Goal: Task Accomplishment & Management: Complete application form

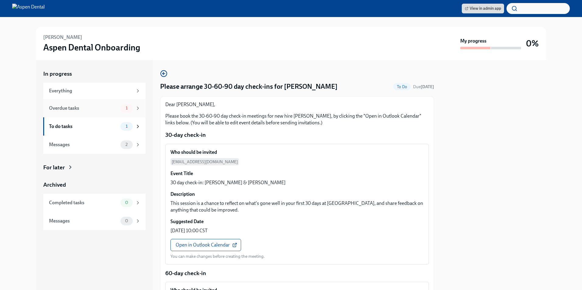
click at [122, 108] on span "1" at bounding box center [126, 108] width 9 height 5
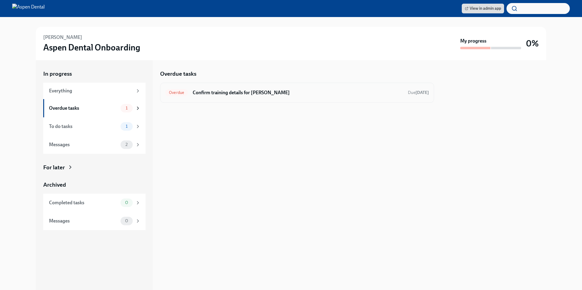
click at [231, 93] on h6 "Confirm training details for [PERSON_NAME]" at bounding box center [298, 92] width 210 height 7
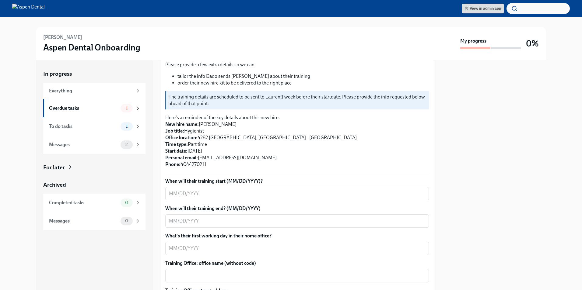
scroll to position [91, 0]
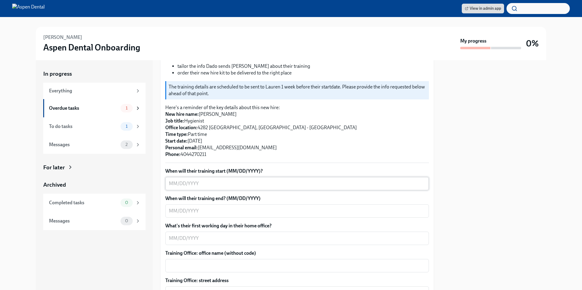
click at [215, 185] on textarea "When will their training start (MM/DD/YYYY)?" at bounding box center [297, 183] width 256 height 7
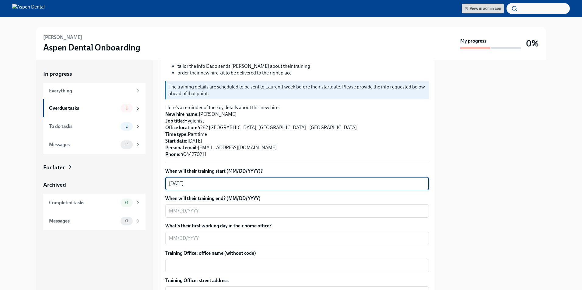
type textarea "[DATE]"
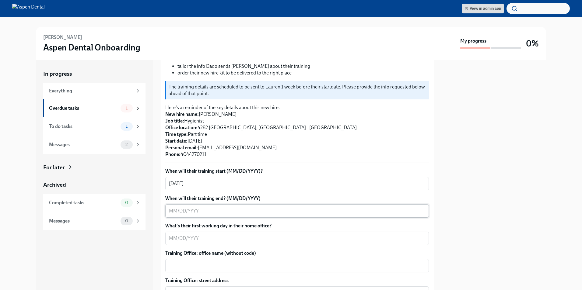
click at [205, 215] on textarea "When will their training end? (MM/DD/YYYY)" at bounding box center [297, 210] width 256 height 7
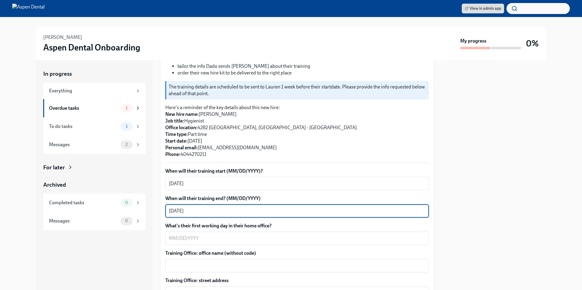
type textarea "[DATE]"
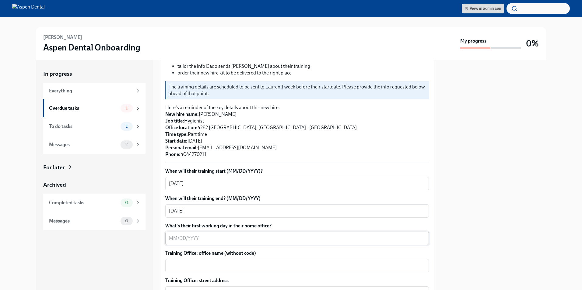
click at [171, 235] on textarea "What's their first working day in their home office?" at bounding box center [297, 238] width 256 height 7
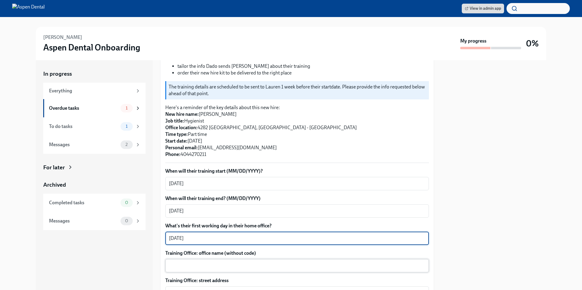
type textarea "[DATE]"
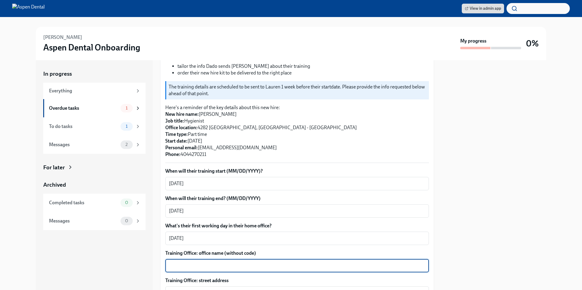
click at [179, 264] on textarea "Training Office: office name (without code)" at bounding box center [297, 265] width 256 height 7
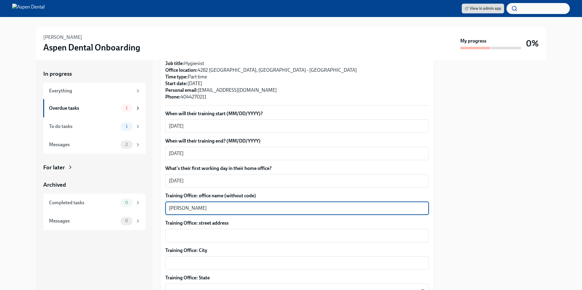
scroll to position [152, 0]
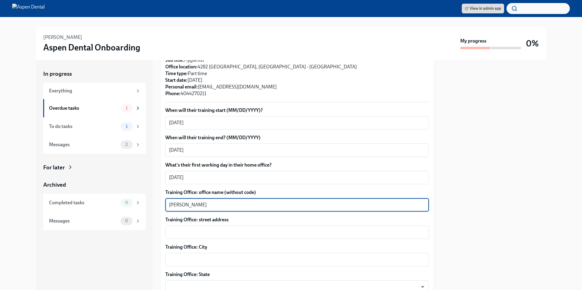
type textarea "[PERSON_NAME]"
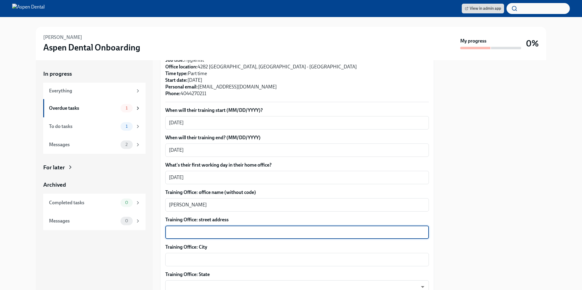
click at [199, 231] on textarea "Training Office: street address" at bounding box center [297, 232] width 256 height 7
paste textarea "[STREET_ADDRESS] - [GEOGRAPHIC_DATA], [GEOGRAPHIC_DATA]"
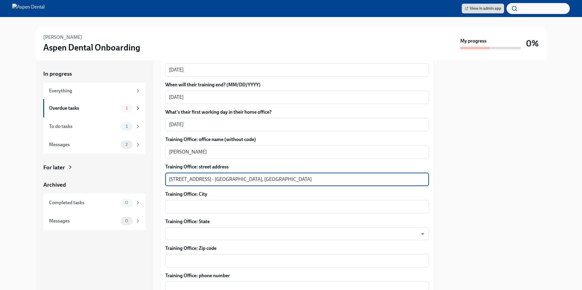
scroll to position [213, 0]
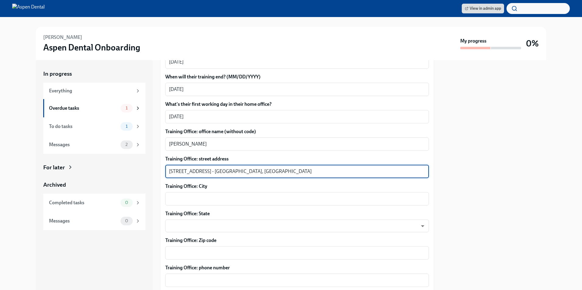
drag, startPoint x: 240, startPoint y: 171, endPoint x: 216, endPoint y: 169, distance: 23.8
click at [216, 169] on textarea "[STREET_ADDRESS] - [GEOGRAPHIC_DATA], [GEOGRAPHIC_DATA]" at bounding box center [297, 171] width 256 height 7
type textarea "[STREET_ADDRESS] - , MD 21060"
click at [199, 199] on textarea "Training Office: City" at bounding box center [297, 198] width 256 height 7
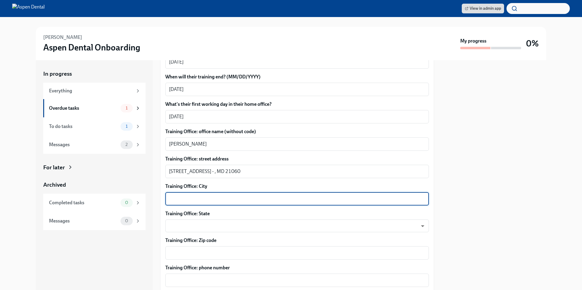
paste textarea "[PERSON_NAME]"
type textarea "[PERSON_NAME]"
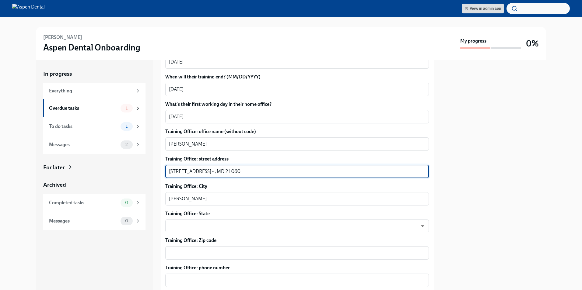
click at [217, 170] on textarea "[STREET_ADDRESS] - , MD 21060" at bounding box center [297, 171] width 256 height 7
click at [217, 170] on textarea "[STREET_ADDRESS]" at bounding box center [297, 171] width 256 height 7
drag, startPoint x: 229, startPoint y: 172, endPoint x: 212, endPoint y: 172, distance: 17.3
click at [212, 172] on textarea "[STREET_ADDRESS]" at bounding box center [297, 171] width 256 height 7
type textarea "[STREET_ADDRESS]"
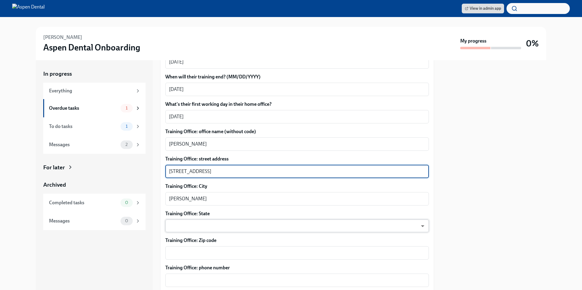
click at [213, 227] on body "View in admin app [PERSON_NAME] Dental Onboarding My progress 0% In progress Ev…" at bounding box center [291, 145] width 582 height 290
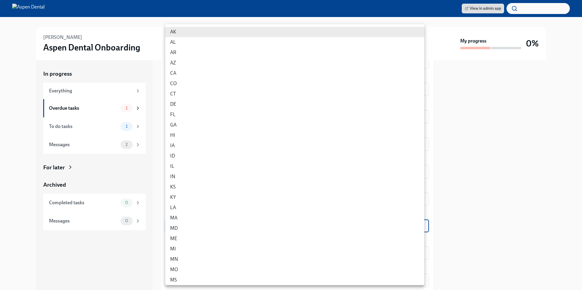
click at [204, 231] on li "MD" at bounding box center [294, 228] width 259 height 10
type input "q_fSTIPFP"
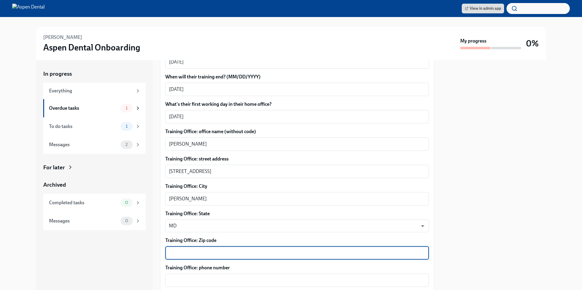
paste textarea "21060"
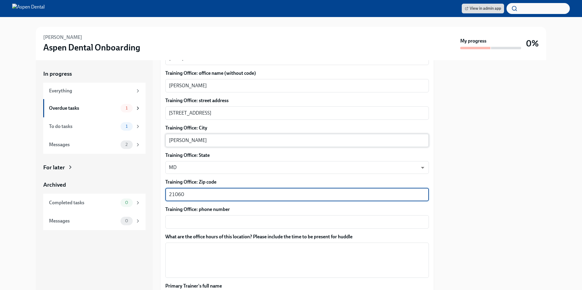
scroll to position [274, 0]
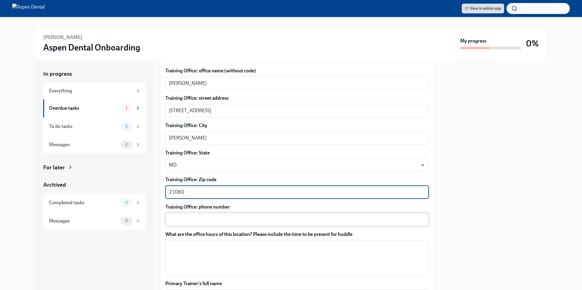
type textarea "21060"
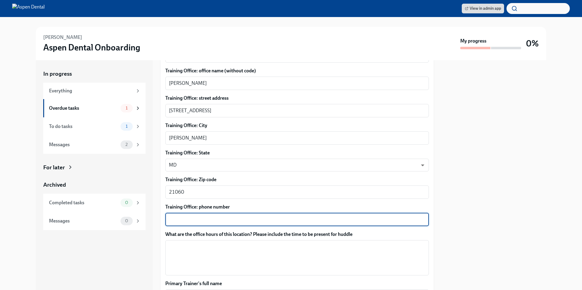
click at [210, 217] on textarea "Training Office: phone number" at bounding box center [297, 219] width 256 height 7
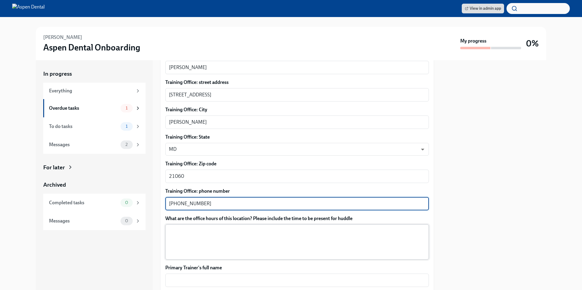
scroll to position [304, 0]
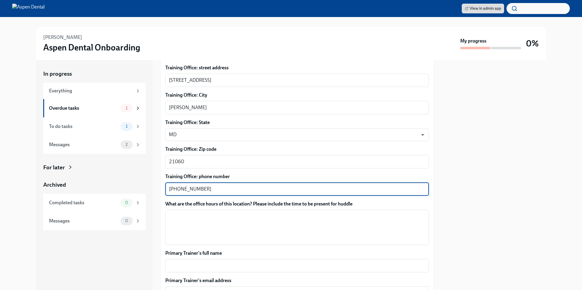
type textarea "[PHONE_NUMBER]"
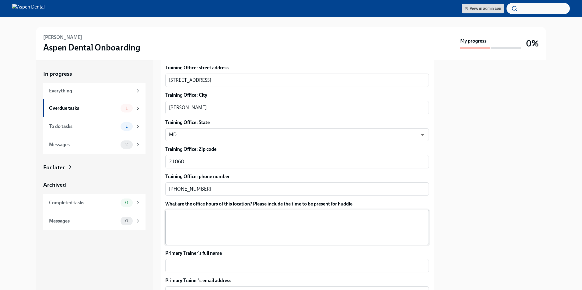
click at [190, 218] on textarea "What are the office hours of this location? Please include the time to be prese…" at bounding box center [297, 227] width 256 height 29
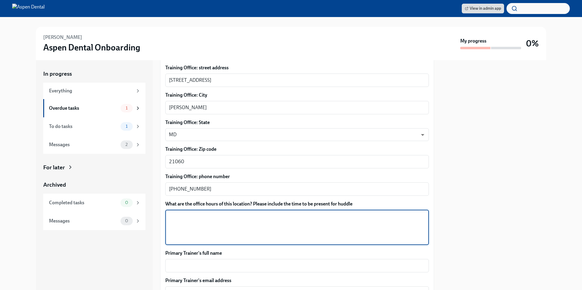
paste textarea "[DATE] 8:00AM - 6:00PM [DATE] 8:00AM - 5:00PM [DATE] 7:00AM - 5:00PM"
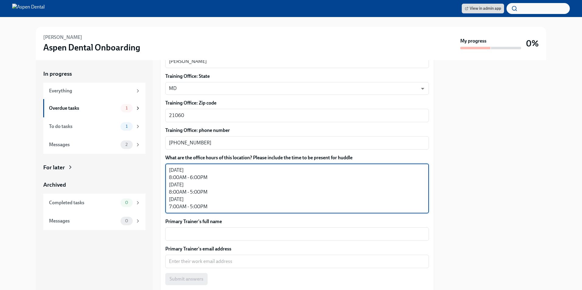
scroll to position [365, 0]
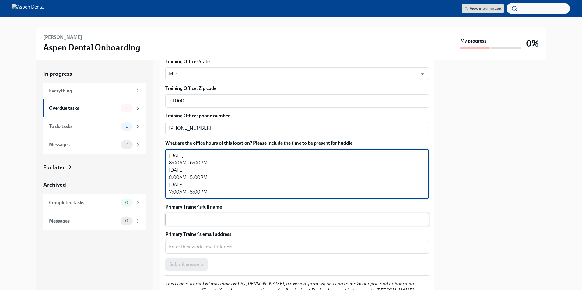
type textarea "[DATE] 8:00AM - 6:00PM [DATE] 8:00AM - 5:00PM [DATE] 7:00AM - 5:00PM"
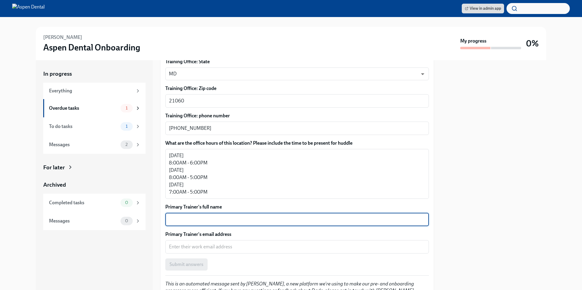
click at [208, 222] on textarea "Primary Trainer's full name" at bounding box center [297, 219] width 256 height 7
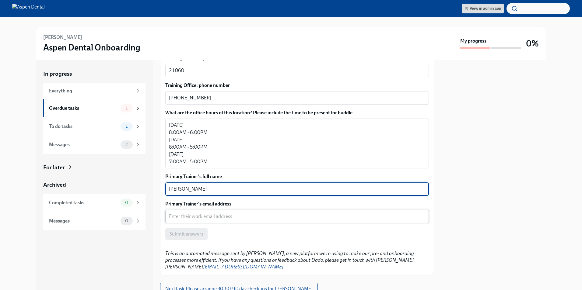
type textarea "[PERSON_NAME]"
click at [207, 217] on textarea "Primary Trainer's email address" at bounding box center [297, 216] width 256 height 7
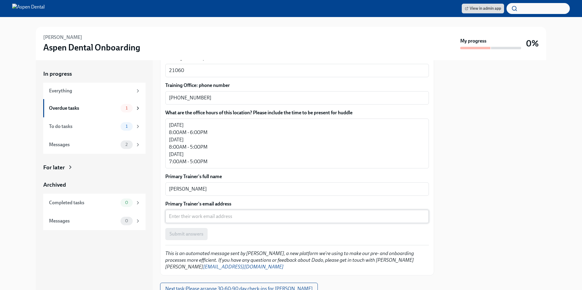
click at [197, 219] on textarea "Primary Trainer's email address" at bounding box center [297, 216] width 256 height 7
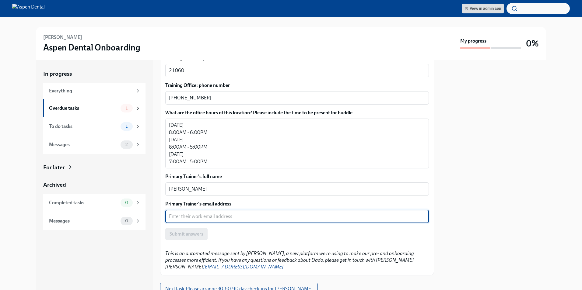
paste textarea "[EMAIL_ADDRESS][DOMAIN_NAME]"
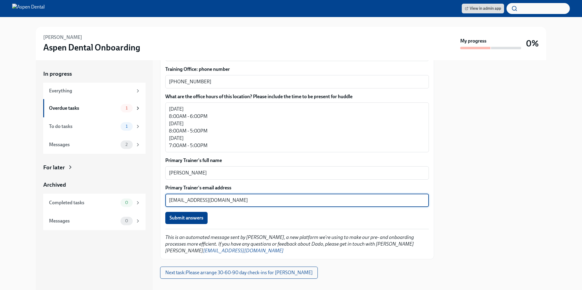
scroll to position [420, 0]
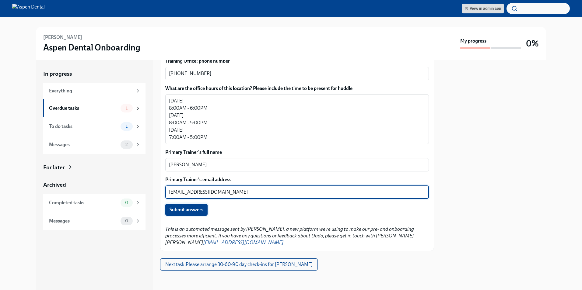
type textarea "[EMAIL_ADDRESS][DOMAIN_NAME]"
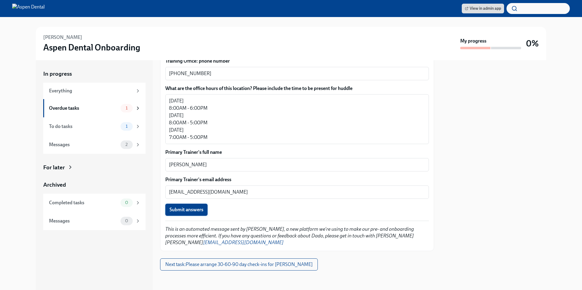
click at [204, 213] on button "Submit answers" at bounding box center [186, 210] width 42 height 12
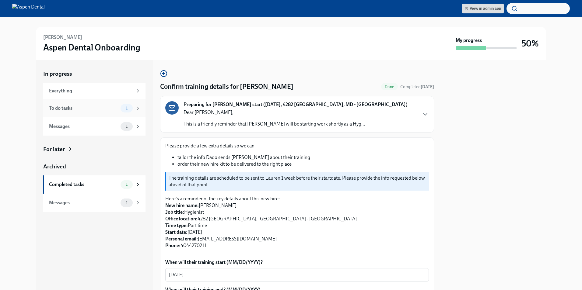
click at [91, 111] on div "To do tasks" at bounding box center [83, 108] width 69 height 7
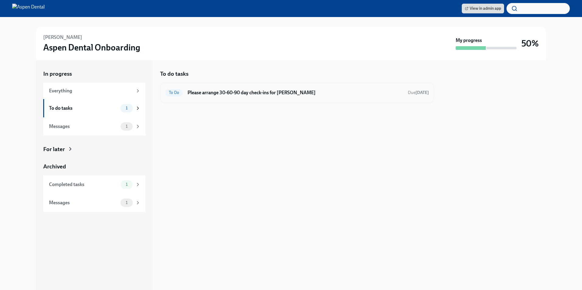
click at [289, 93] on h6 "Please arrange 30-60-90 day check-ins for [PERSON_NAME]" at bounding box center [294, 92] width 215 height 7
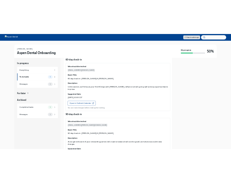
scroll to position [147, 0]
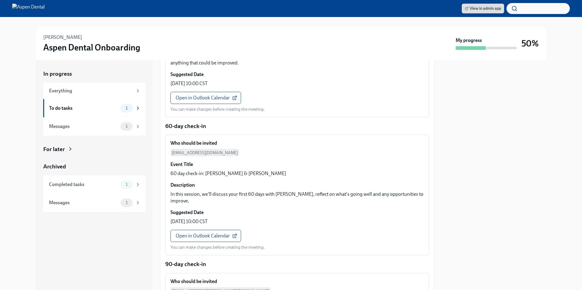
click at [155, 145] on div "In progress Everything To do tasks 1 Messages 1 For later Archived Completed ta…" at bounding box center [291, 175] width 510 height 230
click at [63, 96] on div "Everything" at bounding box center [94, 91] width 102 height 16
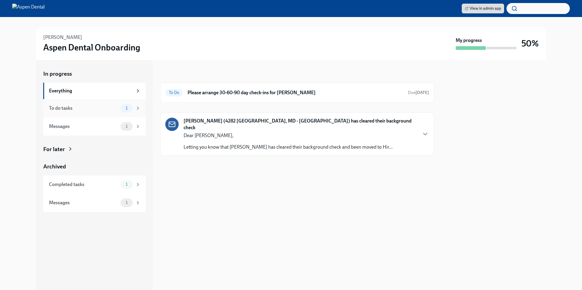
click at [66, 104] on div "To do tasks 1" at bounding box center [95, 108] width 92 height 9
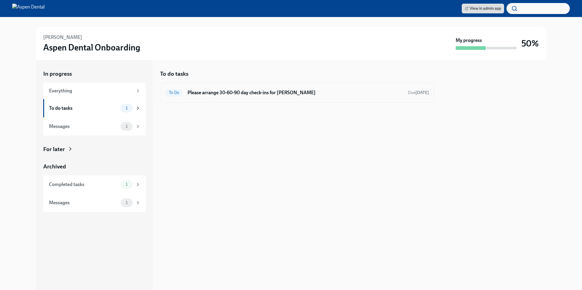
click at [171, 88] on div "To Do Please arrange 30-60-90 day check-ins for [PERSON_NAME] Due [DATE]" at bounding box center [296, 93] width 263 height 10
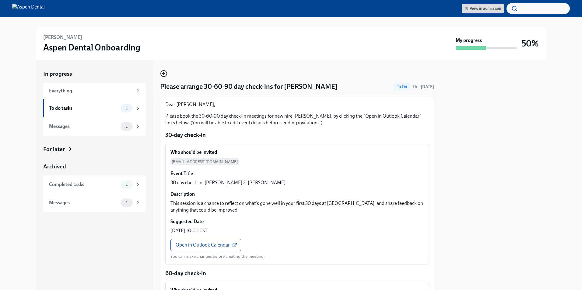
click at [163, 73] on icon "button" at bounding box center [163, 73] width 7 height 7
